Goal: Task Accomplishment & Management: Manage account settings

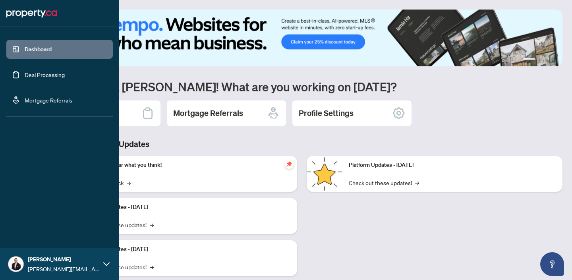
click at [25, 72] on link "Deal Processing" at bounding box center [45, 74] width 40 height 7
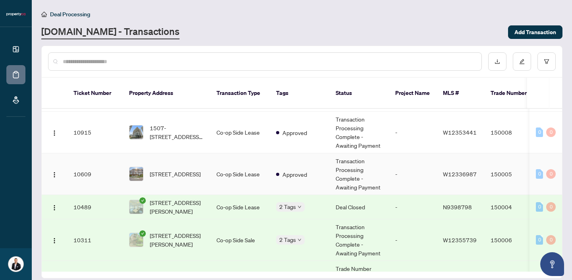
scroll to position [72, 0]
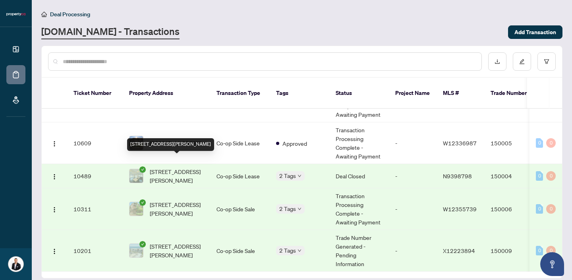
click at [175, 167] on span "[STREET_ADDRESS][PERSON_NAME]" at bounding box center [177, 175] width 54 height 17
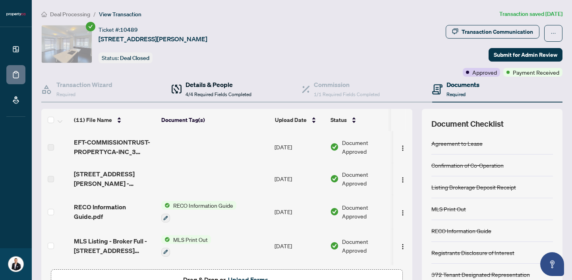
click at [228, 83] on h4 "Details & People" at bounding box center [219, 85] width 66 height 10
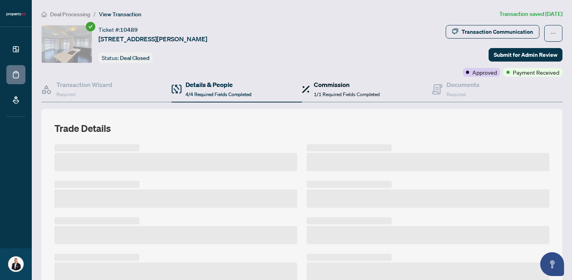
click at [340, 80] on h4 "Commission" at bounding box center [347, 85] width 66 height 10
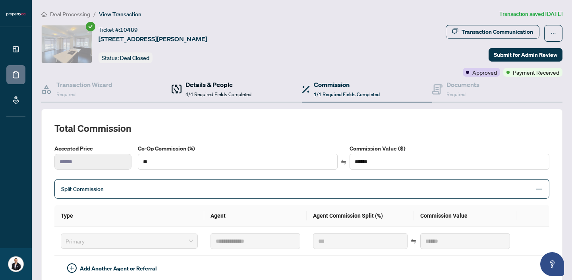
click at [246, 91] on span "4/4 Required Fields Completed" at bounding box center [219, 94] width 66 height 6
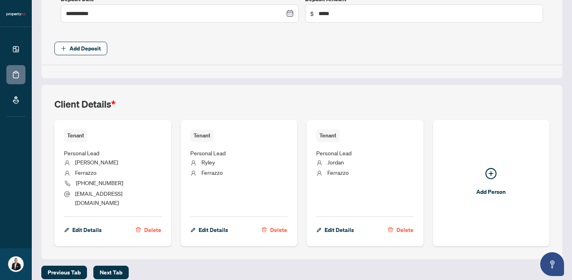
scroll to position [492, 0]
click at [93, 224] on span "Edit Details" at bounding box center [86, 230] width 29 height 13
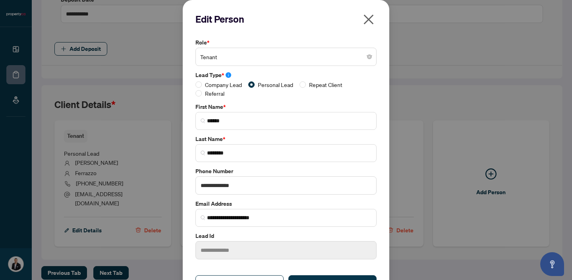
click at [370, 19] on icon "close" at bounding box center [369, 20] width 10 height 10
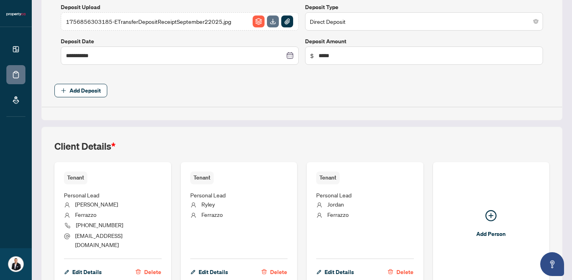
scroll to position [450, 0]
